Goal: Contribute content: Add original content to the website for others to see

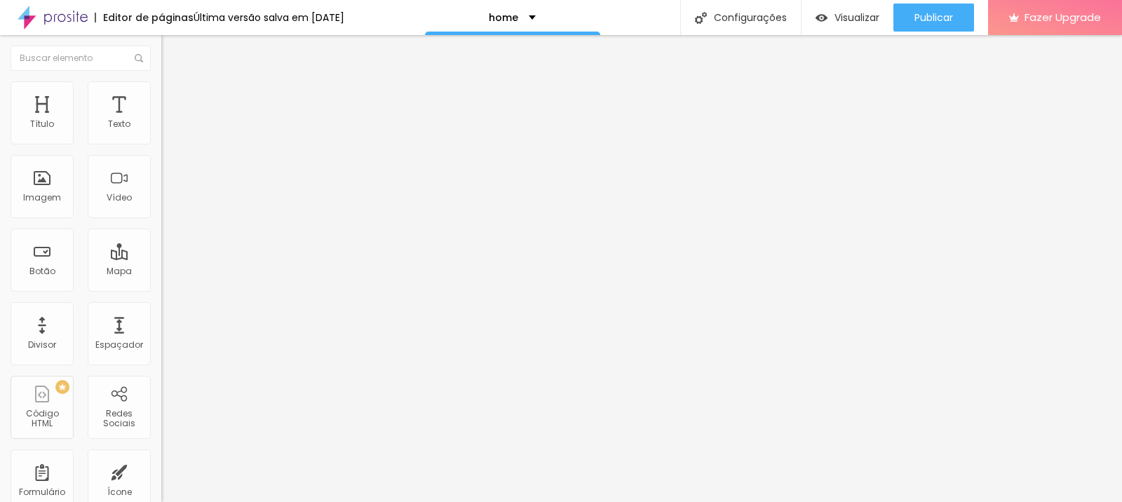
click at [161, 132] on input "Click me" at bounding box center [245, 125] width 168 height 14
type input "Saiba mais"
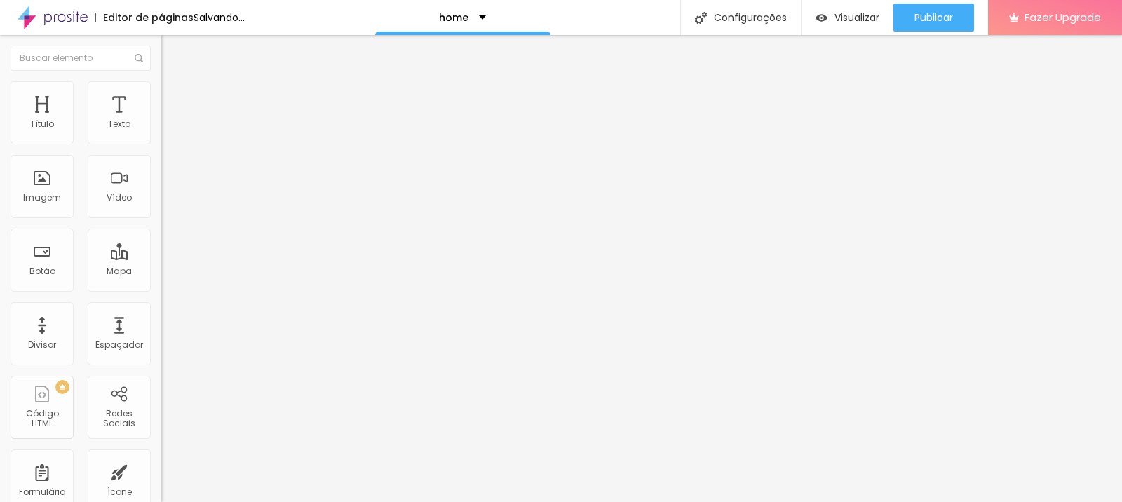
click at [161, 289] on input "https://" at bounding box center [245, 282] width 168 height 14
paste input "[URL][DOMAIN_NAME][MEDICAL_DATA]"
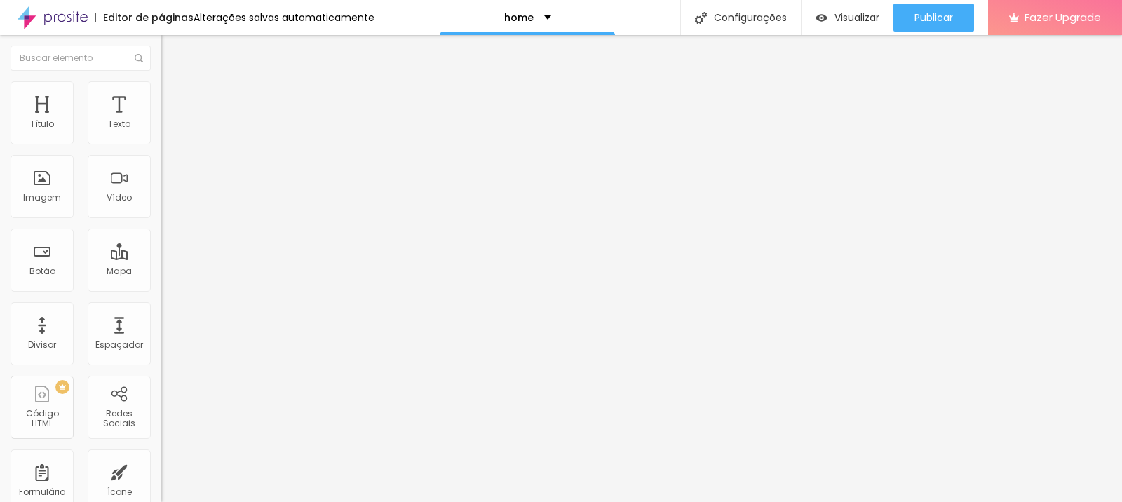
type input "[URL][DOMAIN_NAME][MEDICAL_DATA]"
click at [161, 312] on div "Abrir em uma nova aba" at bounding box center [241, 310] width 161 height 7
click at [161, 322] on div "Texto Saiba mais Alinhamento Tamanho Normal Pequeno Normal Grande Link URL [URL…" at bounding box center [241, 215] width 161 height 213
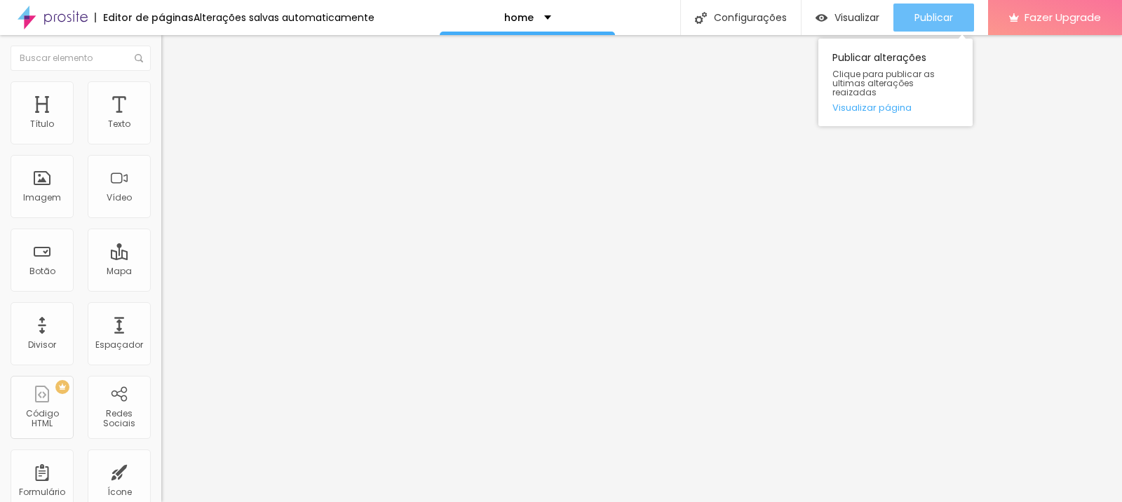
click at [939, 22] on span "Publicar" at bounding box center [934, 17] width 39 height 11
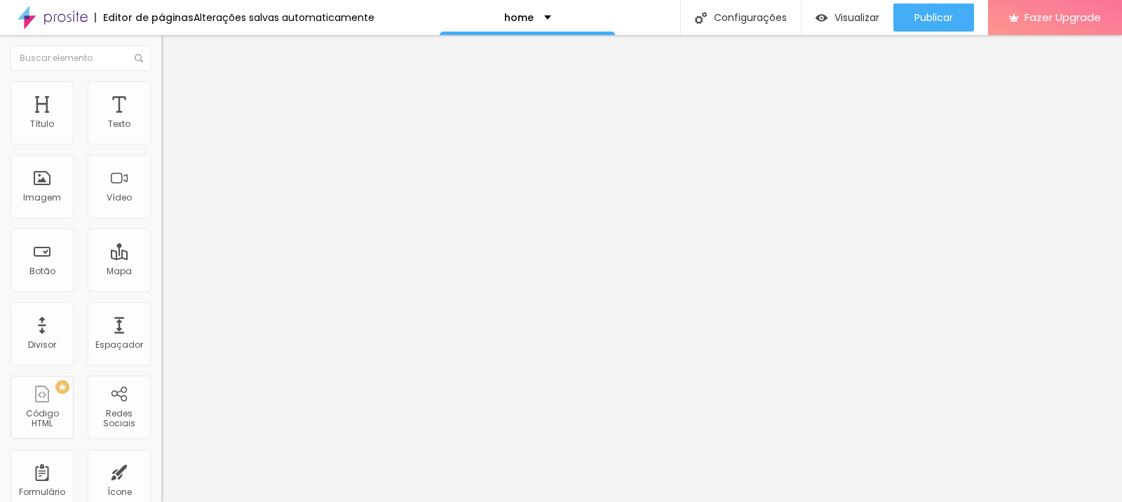
click at [161, 132] on input "Click me" at bounding box center [245, 125] width 168 height 14
type input "Saiba mais"
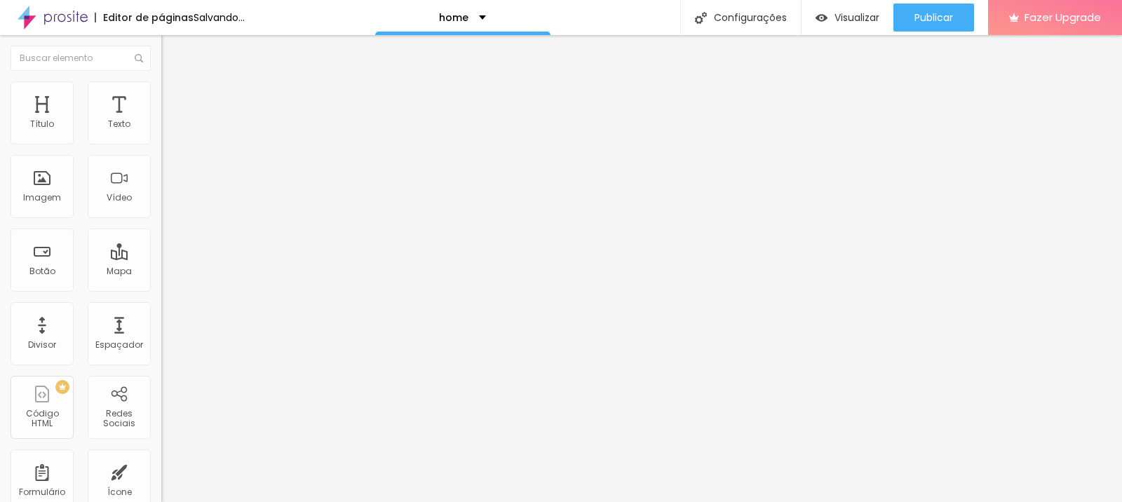
click at [161, 288] on input "https://" at bounding box center [245, 282] width 168 height 14
paste input "://[DOMAIN_NAME][URL]"
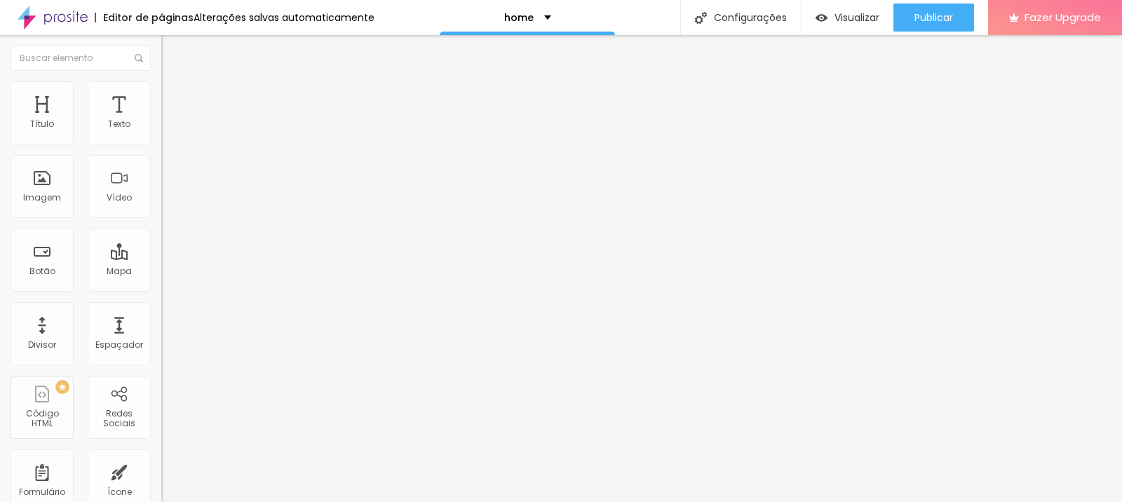
scroll to position [0, 293]
type input "[URL][DOMAIN_NAME]"
click at [161, 289] on input "[URL][DOMAIN_NAME][MEDICAL_DATA]" at bounding box center [245, 282] width 168 height 14
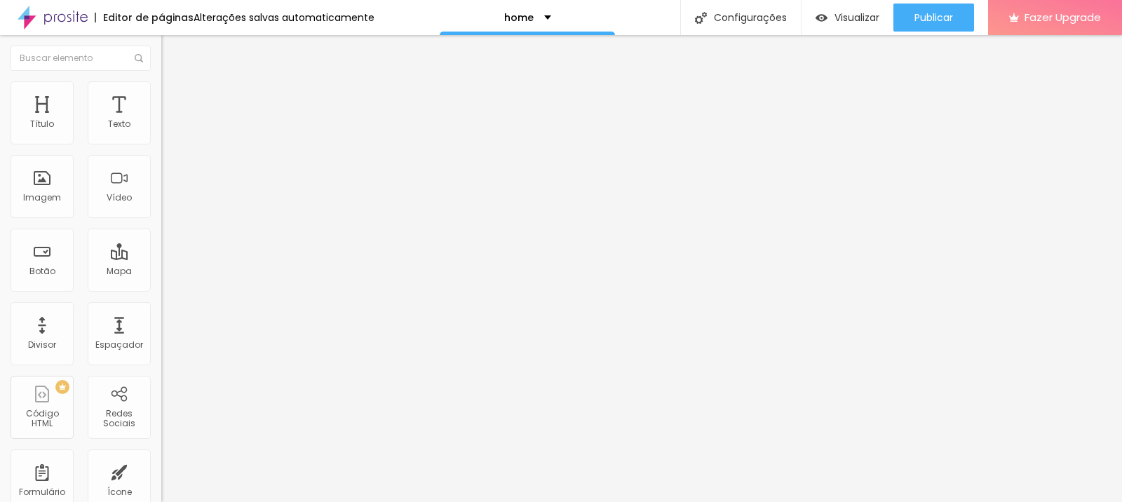
click at [161, 289] on input "[URL][DOMAIN_NAME][MEDICAL_DATA]" at bounding box center [245, 282] width 168 height 14
paste input "[URL][DOMAIN_NAME]"
type input "[URL][DOMAIN_NAME]"
click at [161, 287] on input "[URL][DOMAIN_NAME]" at bounding box center [245, 282] width 168 height 14
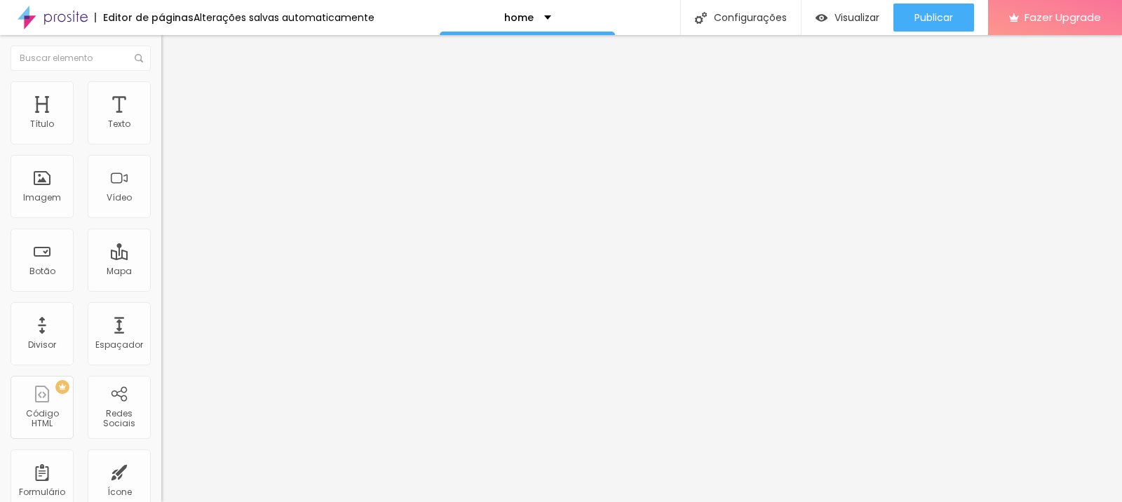
click at [161, 287] on input "[URL][DOMAIN_NAME]" at bounding box center [245, 282] width 168 height 14
paste input "[URL][DOMAIN_NAME]"
type input "[URL][DOMAIN_NAME]"
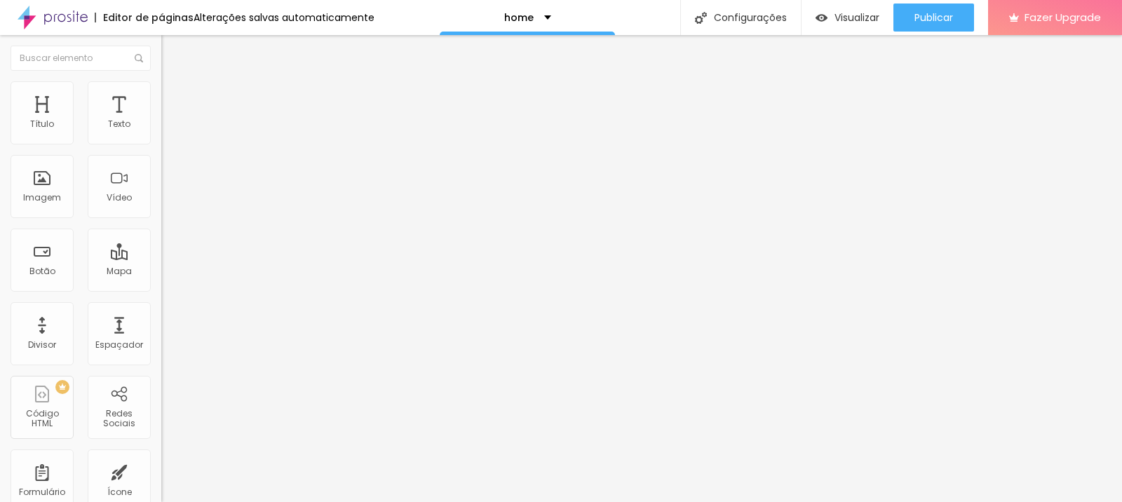
click at [161, 314] on div "Abrir em uma nova aba" at bounding box center [241, 310] width 161 height 7
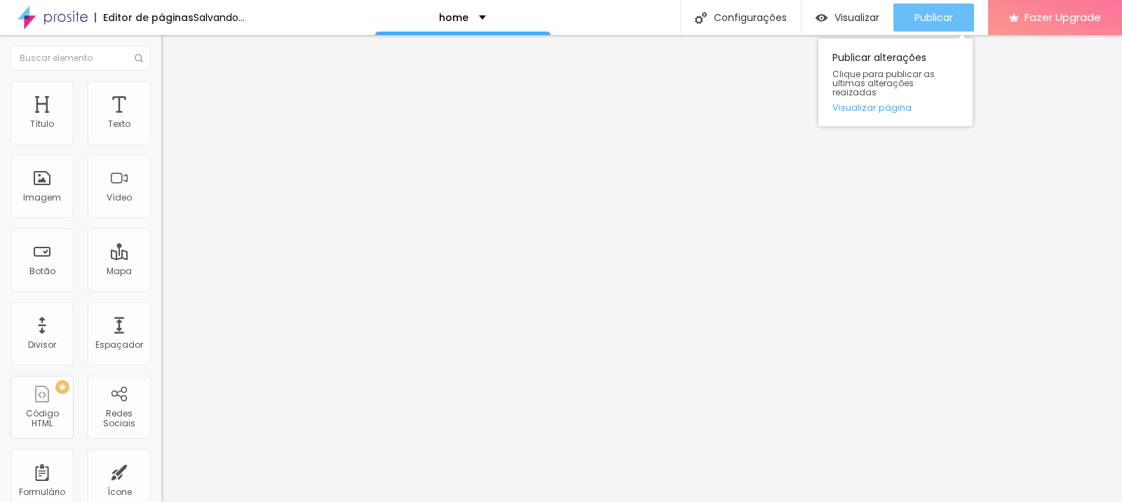
click at [920, 20] on span "Publicar" at bounding box center [934, 17] width 39 height 11
click at [904, 18] on button "Publicar" at bounding box center [934, 18] width 81 height 28
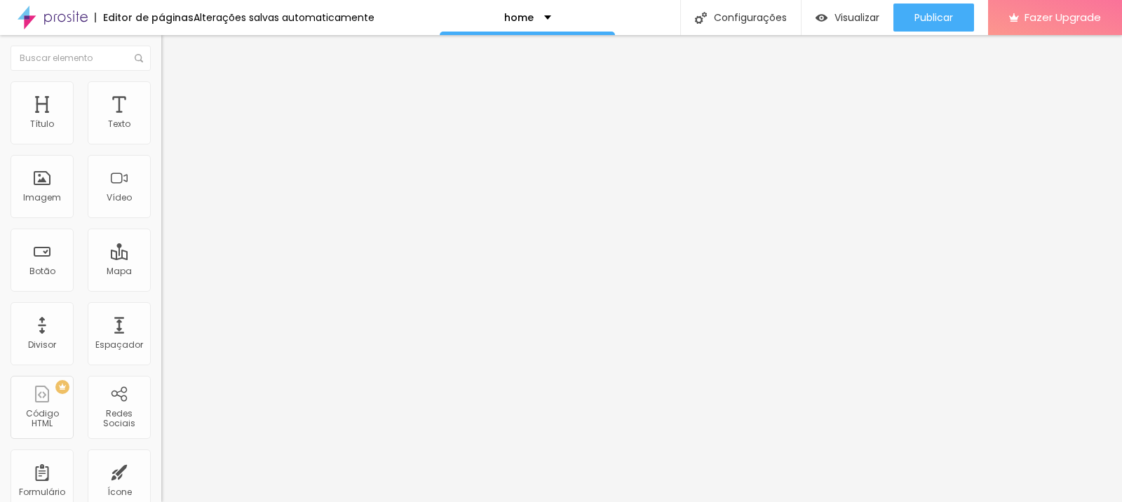
click at [161, 144] on div "Texto Click me" at bounding box center [241, 126] width 161 height 34
click at [161, 132] on input "Click me" at bounding box center [245, 125] width 168 height 14
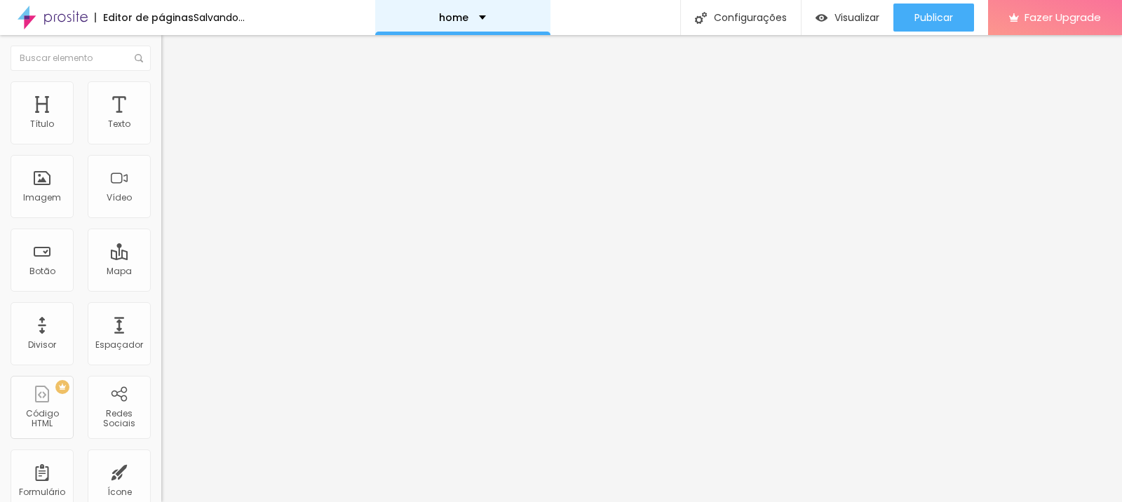
type input "Saiba mais"
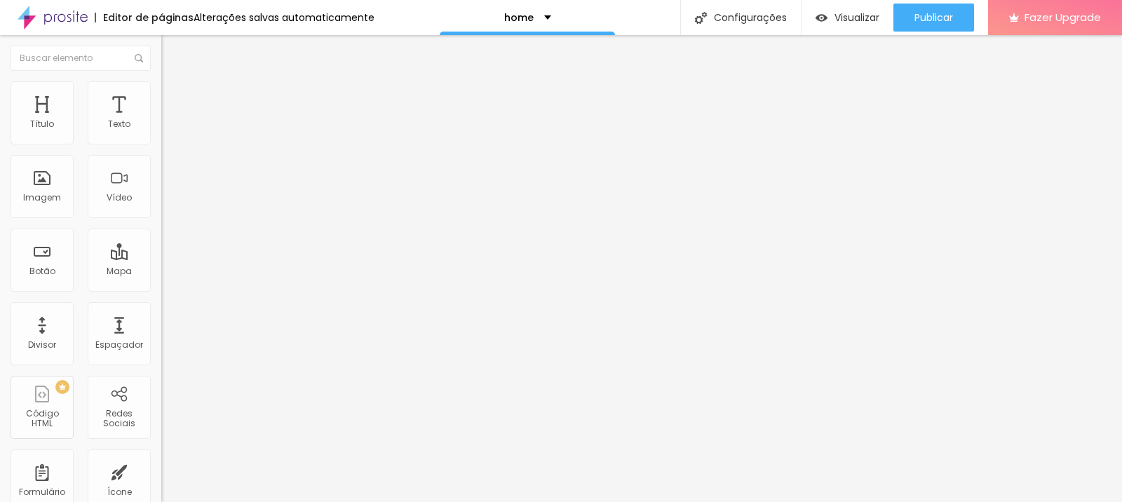
click at [161, 289] on input "https://" at bounding box center [245, 282] width 168 height 14
paste input "://[DOMAIN_NAME][URL]"
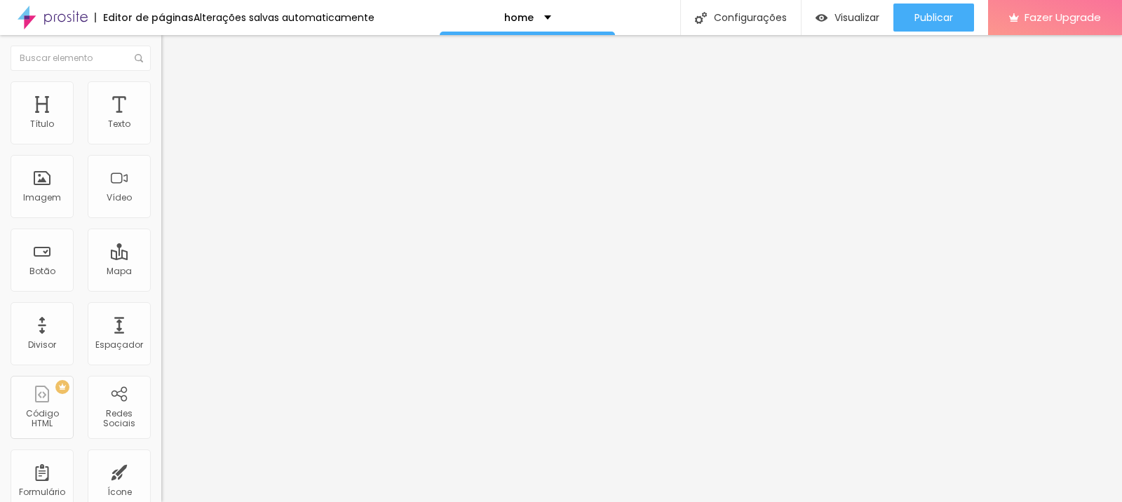
type input "[URL][DOMAIN_NAME]"
click at [161, 310] on div "Abrir em uma nova aba" at bounding box center [241, 310] width 161 height 7
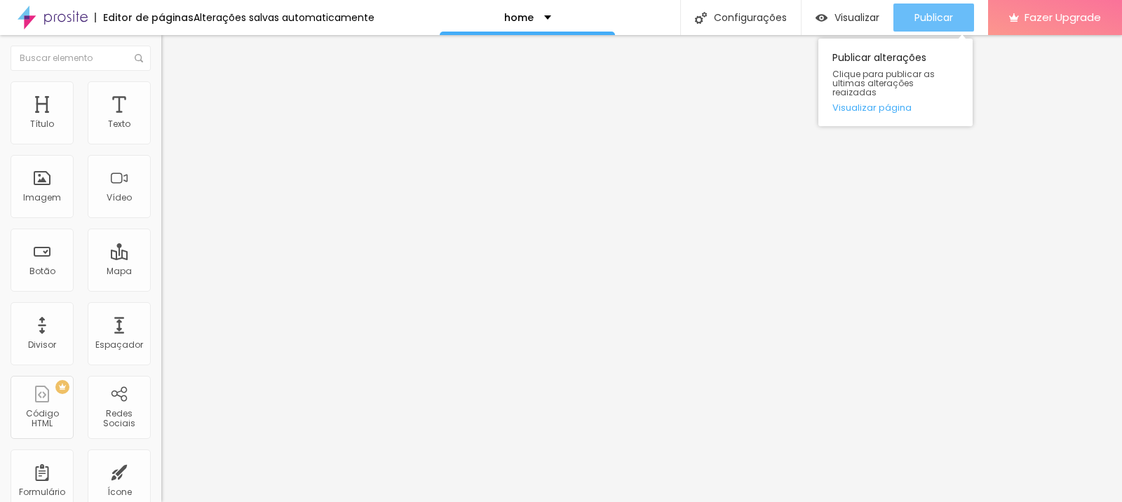
click at [896, 14] on button "Publicar" at bounding box center [934, 18] width 81 height 28
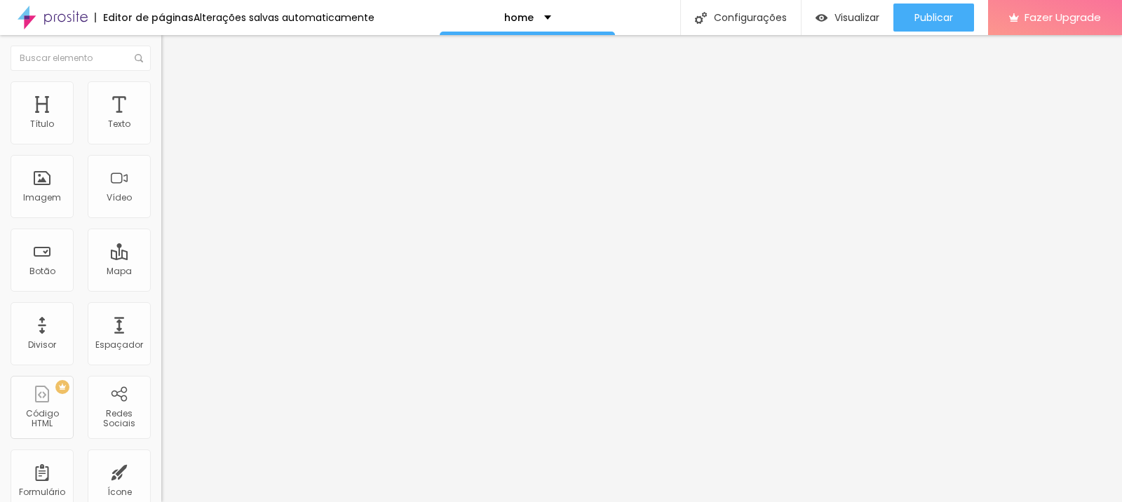
click at [161, 289] on input "https://" at bounding box center [245, 282] width 168 height 14
paste input "://[DOMAIN_NAME][URL]"
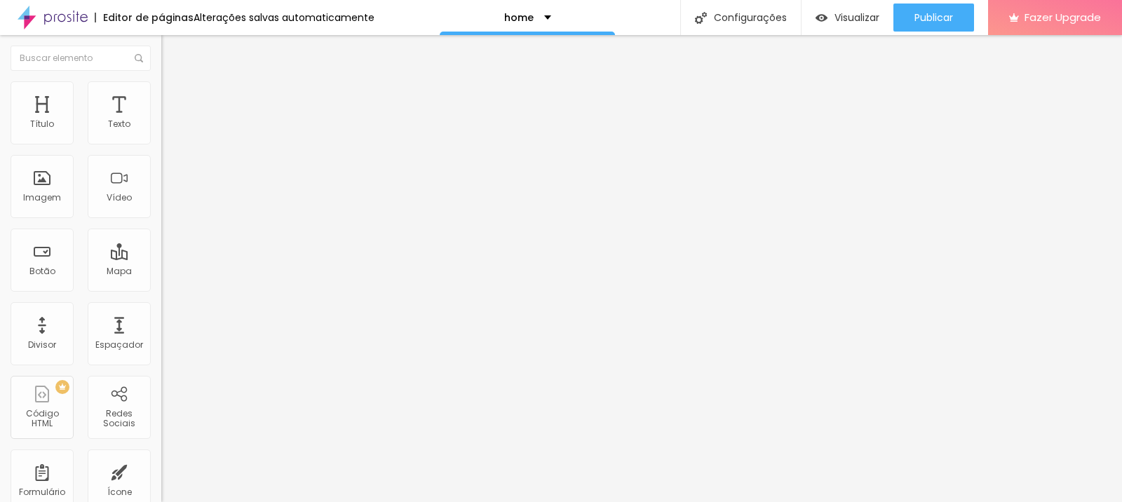
type input "[URL][DOMAIN_NAME]"
click at [161, 312] on div "Abrir em uma nova aba" at bounding box center [241, 310] width 161 height 7
click at [161, 132] on input "Click me" at bounding box center [245, 125] width 168 height 14
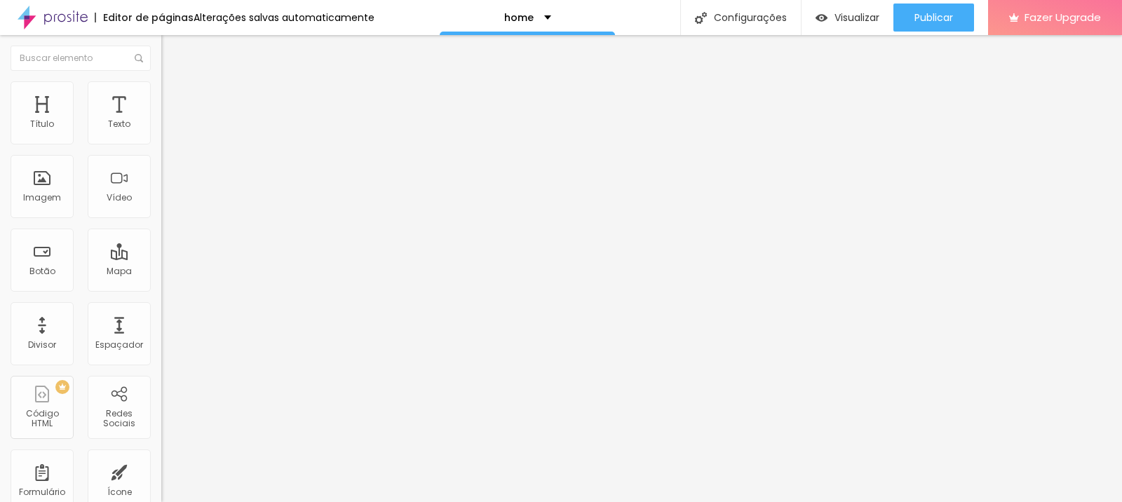
click at [161, 132] on input "Click me" at bounding box center [245, 125] width 168 height 14
type input "Saiba mais"
click at [161, 267] on div "URL" at bounding box center [241, 271] width 161 height 8
click at [161, 286] on input "https://" at bounding box center [245, 282] width 168 height 14
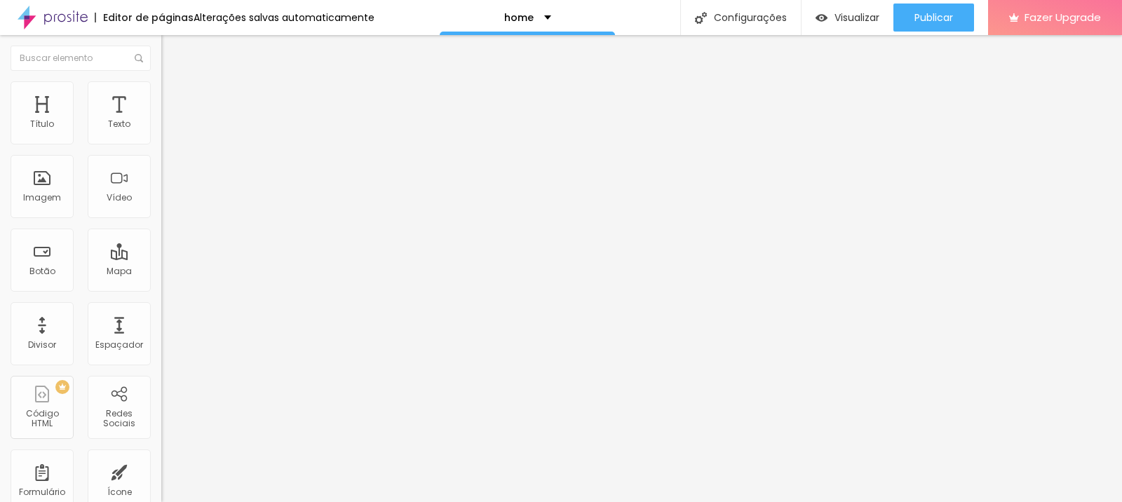
click at [161, 286] on input "https://" at bounding box center [245, 282] width 168 height 14
type input "S"
paste input "[URL][DOMAIN_NAME][MEDICAL_DATA]"
type input "[URL][DOMAIN_NAME][MEDICAL_DATA]"
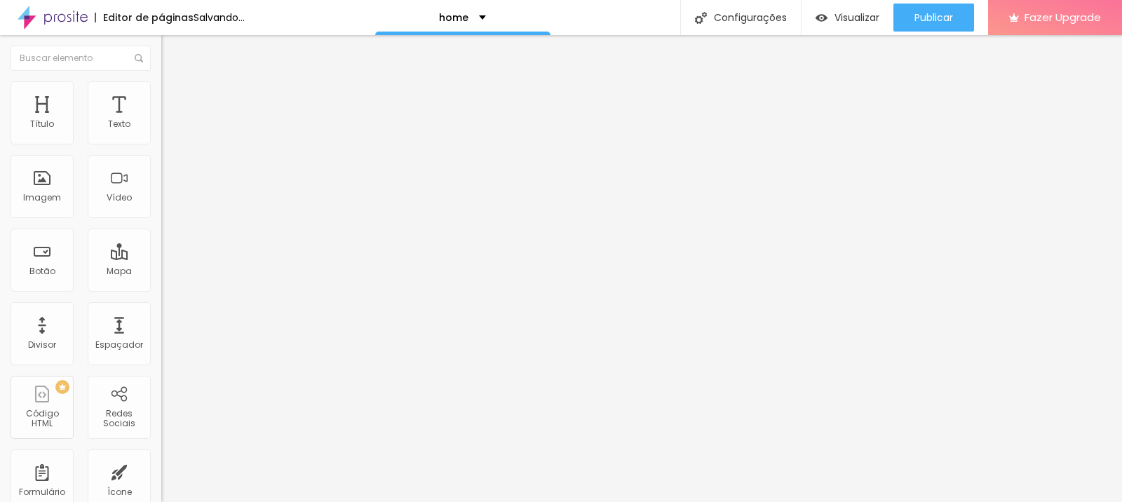
click at [161, 314] on div "URL [URL][DOMAIN_NAME][MEDICAL_DATA] Abrir em uma nova aba" at bounding box center [241, 290] width 161 height 47
click at [161, 301] on div "URL [URL][DOMAIN_NAME][MEDICAL_DATA]" at bounding box center [241, 284] width 161 height 34
click at [161, 314] on div "URL [URL][DOMAIN_NAME][MEDICAL_DATA] Abrir em uma nova aba" at bounding box center [241, 290] width 161 height 47
click at [161, 301] on div "URL [URL][DOMAIN_NAME][MEDICAL_DATA]" at bounding box center [241, 284] width 161 height 34
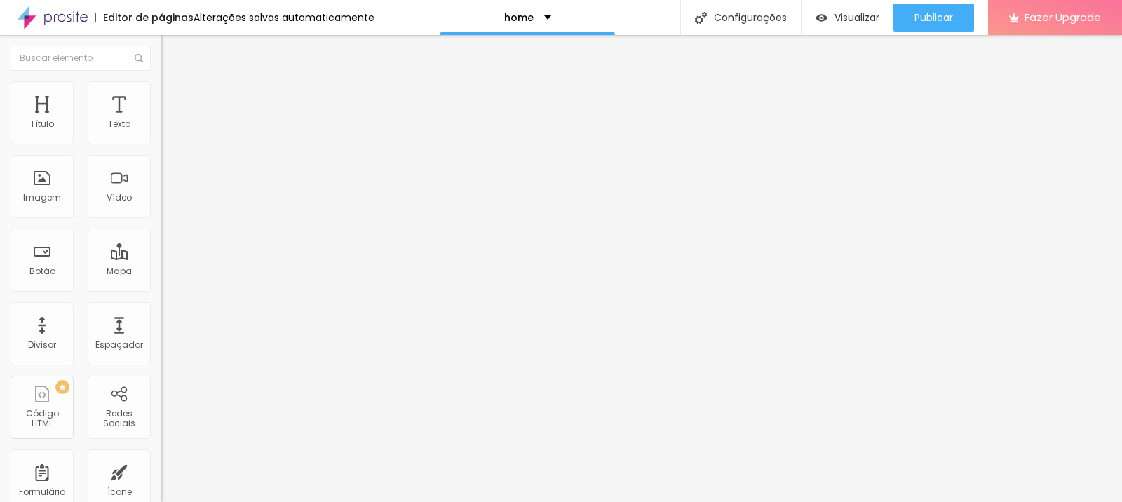
drag, startPoint x: 73, startPoint y: 311, endPoint x: 76, endPoint y: 293, distance: 19.3
click at [161, 311] on div "Abrir em uma nova aba" at bounding box center [241, 310] width 161 height 7
click at [161, 132] on input "Click me" at bounding box center [245, 125] width 168 height 14
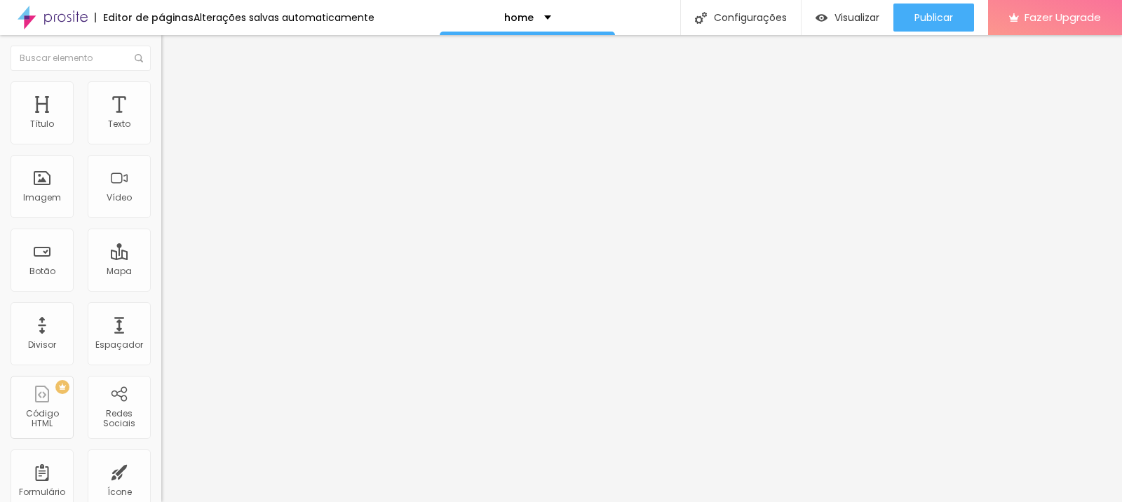
type input "Saiba mais"
click at [161, 118] on div "Texto" at bounding box center [241, 113] width 161 height 8
click at [161, 132] on input "Click me" at bounding box center [245, 125] width 168 height 14
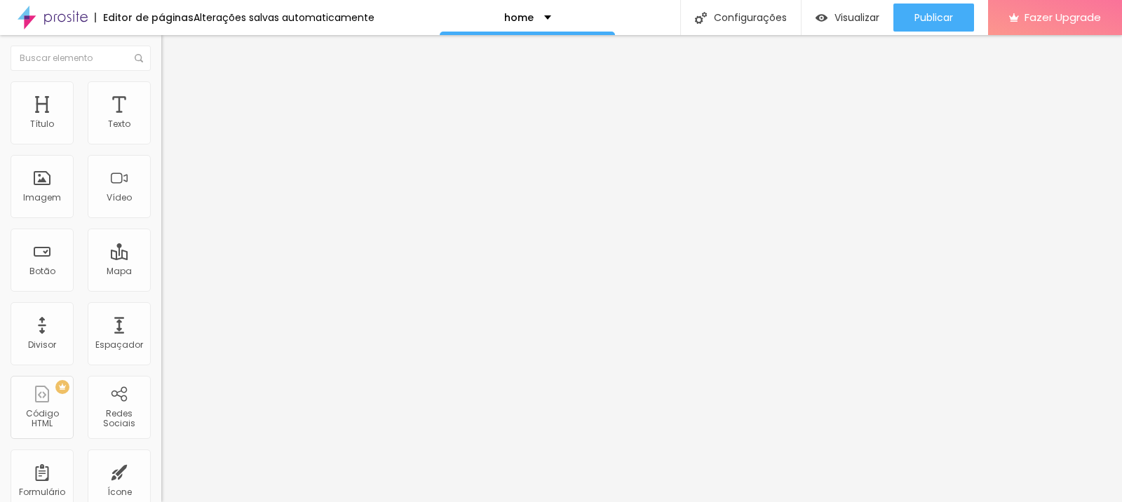
type input "Saiba mais"
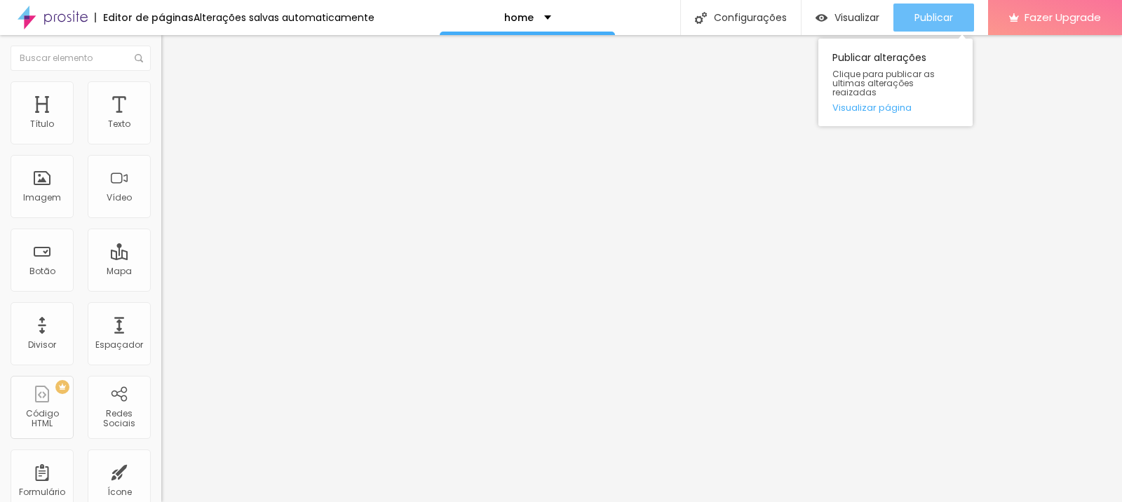
click at [922, 19] on span "Publicar" at bounding box center [934, 17] width 39 height 11
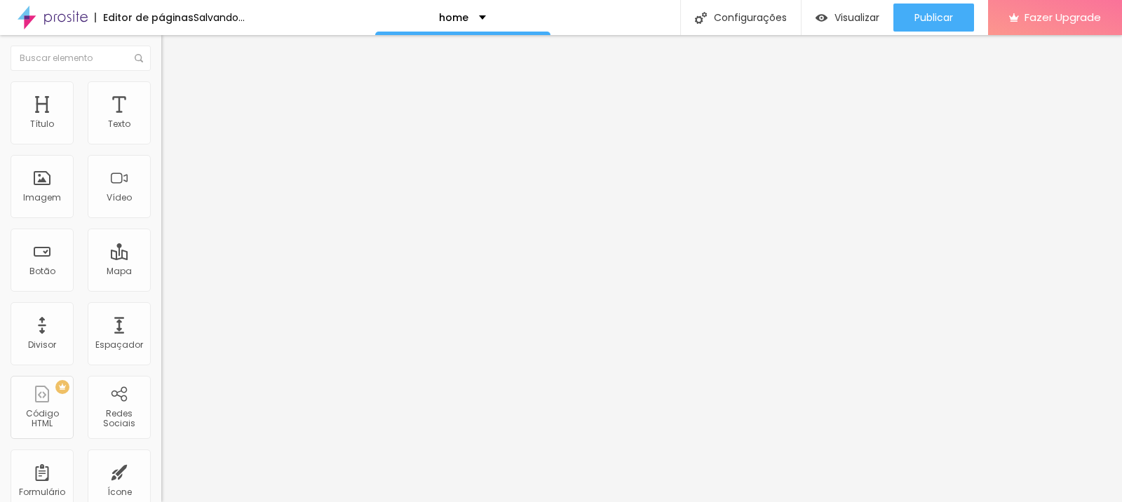
type input "Atendimento em [GEOGRAPHIC_DATA]"
click at [161, 284] on input "https://" at bounding box center [245, 282] width 168 height 14
paste input "[URL][DOMAIN_NAME]"
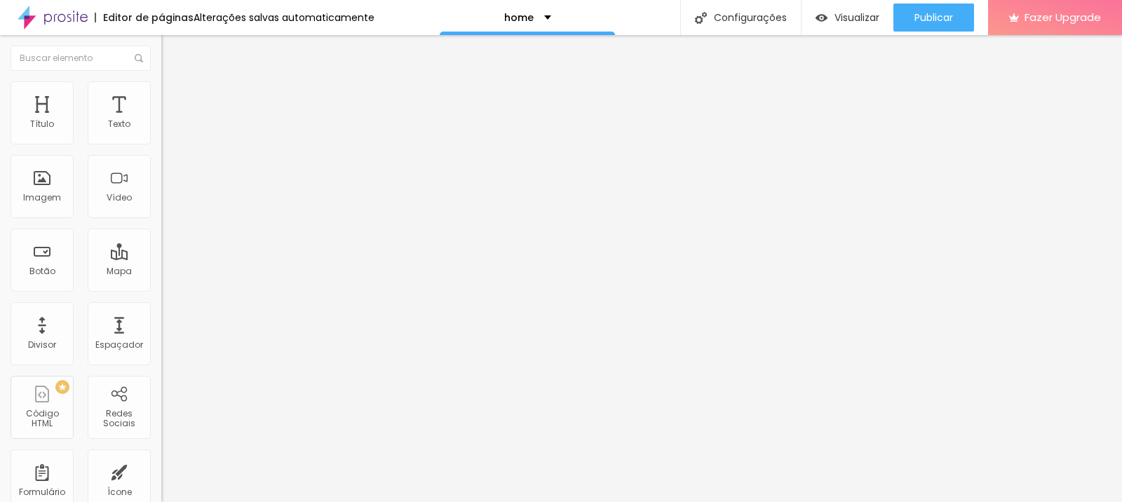
scroll to position [0, 1]
type input "[URL][DOMAIN_NAME]"
click at [161, 314] on div "Abrir em uma nova aba" at bounding box center [241, 310] width 161 height 7
drag, startPoint x: 912, startPoint y: 16, endPoint x: 864, endPoint y: 6, distance: 48.7
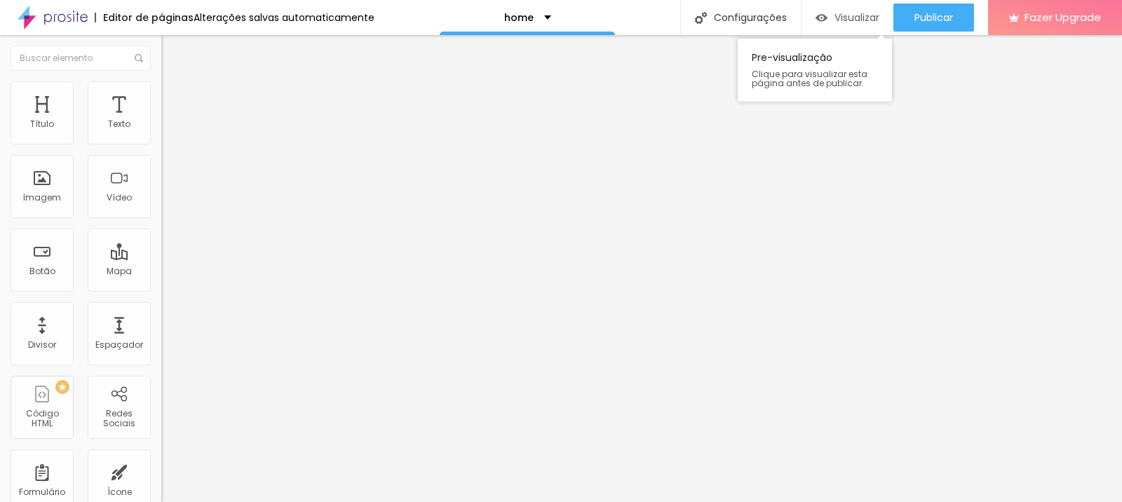
click at [912, 16] on button "Publicar" at bounding box center [934, 18] width 81 height 28
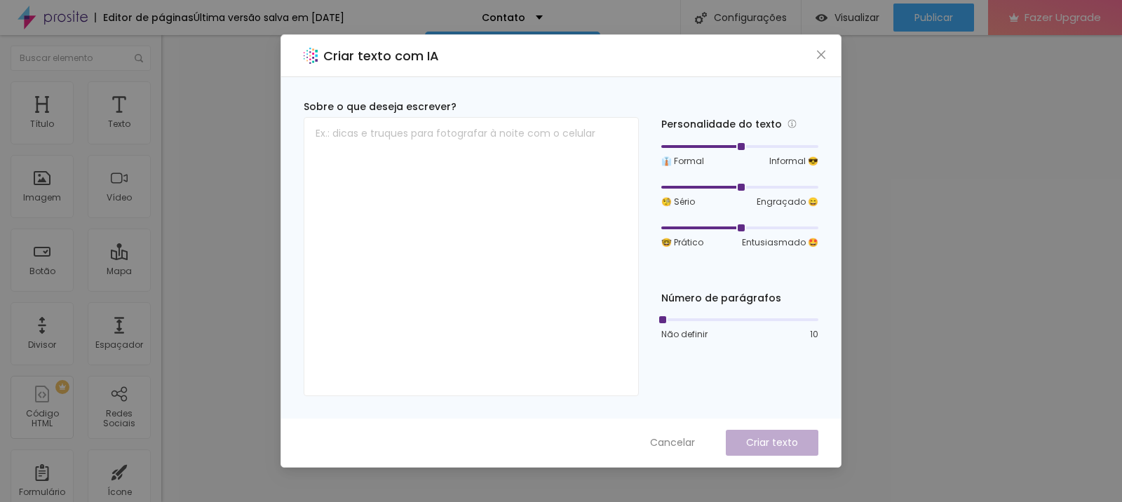
click at [824, 60] on icon "close" at bounding box center [821, 54] width 11 height 11
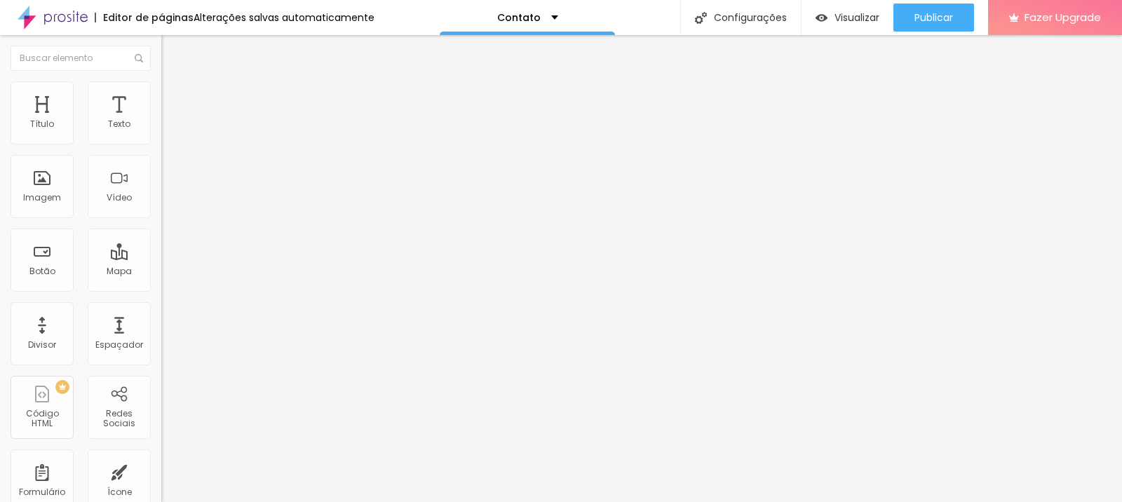
click at [161, 132] on input "Alboom Brasil" at bounding box center [245, 125] width 168 height 14
type input "Aguera Centro Médico"
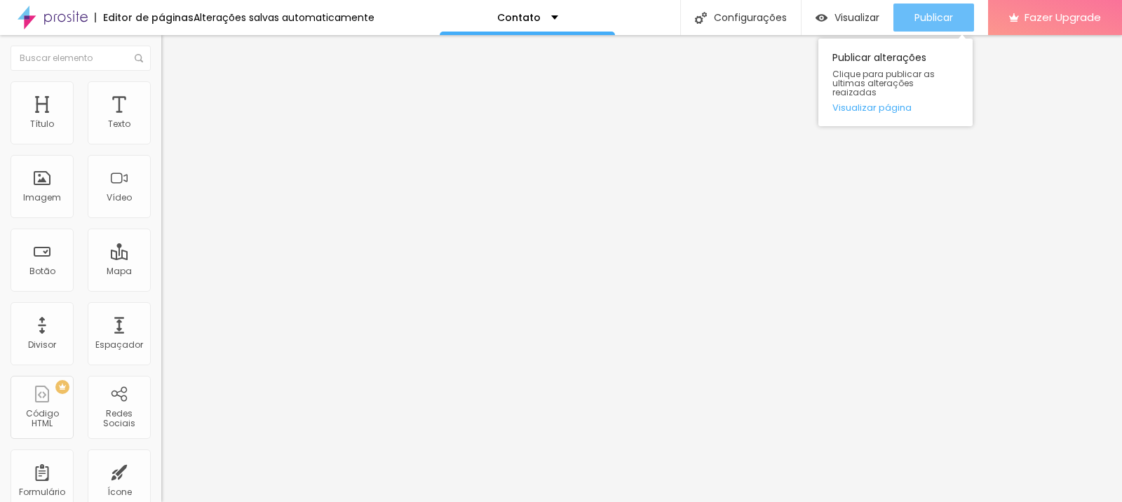
click at [904, 20] on button "Publicar" at bounding box center [934, 18] width 81 height 28
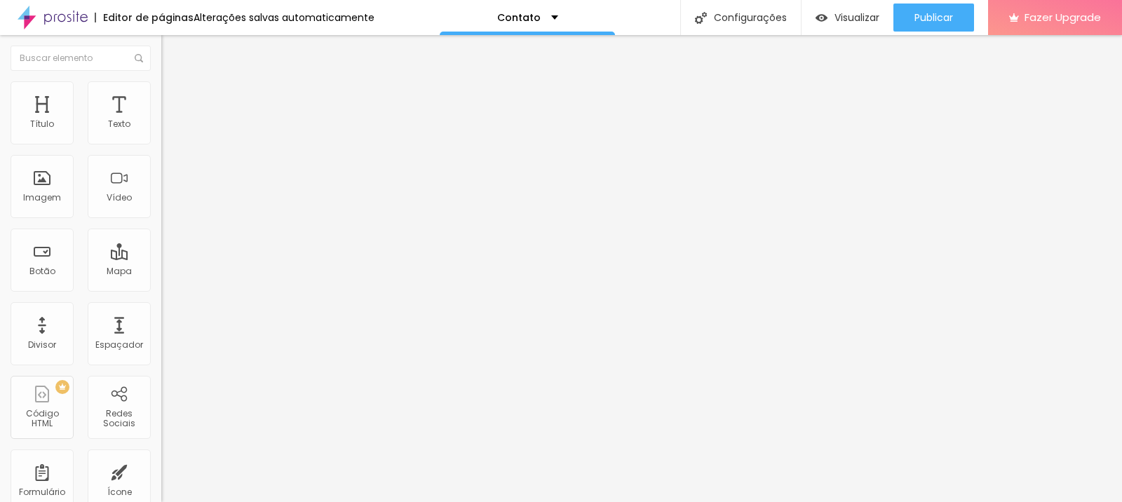
click at [46, 25] on img at bounding box center [53, 17] width 70 height 35
